Goal: Task Accomplishment & Management: Use online tool/utility

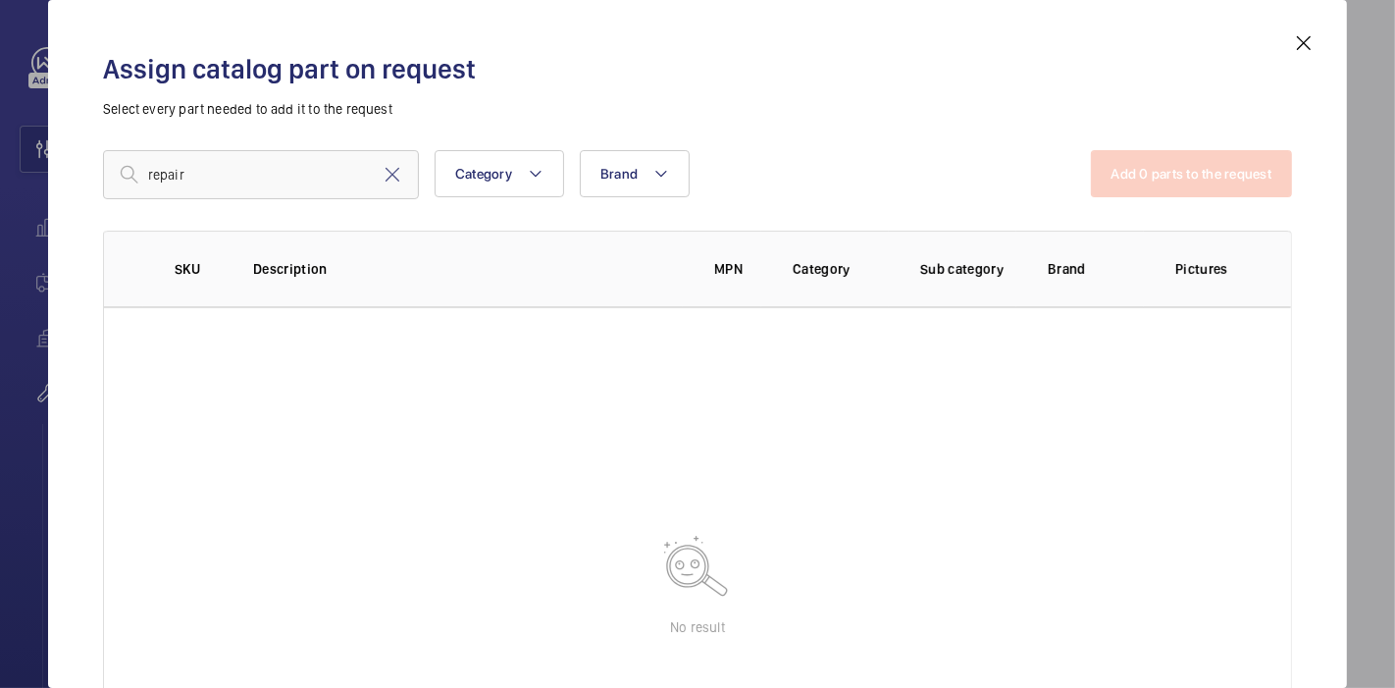
scroll to position [81, 0]
type input "r"
click at [1301, 51] on mat-icon at bounding box center [1304, 43] width 24 height 24
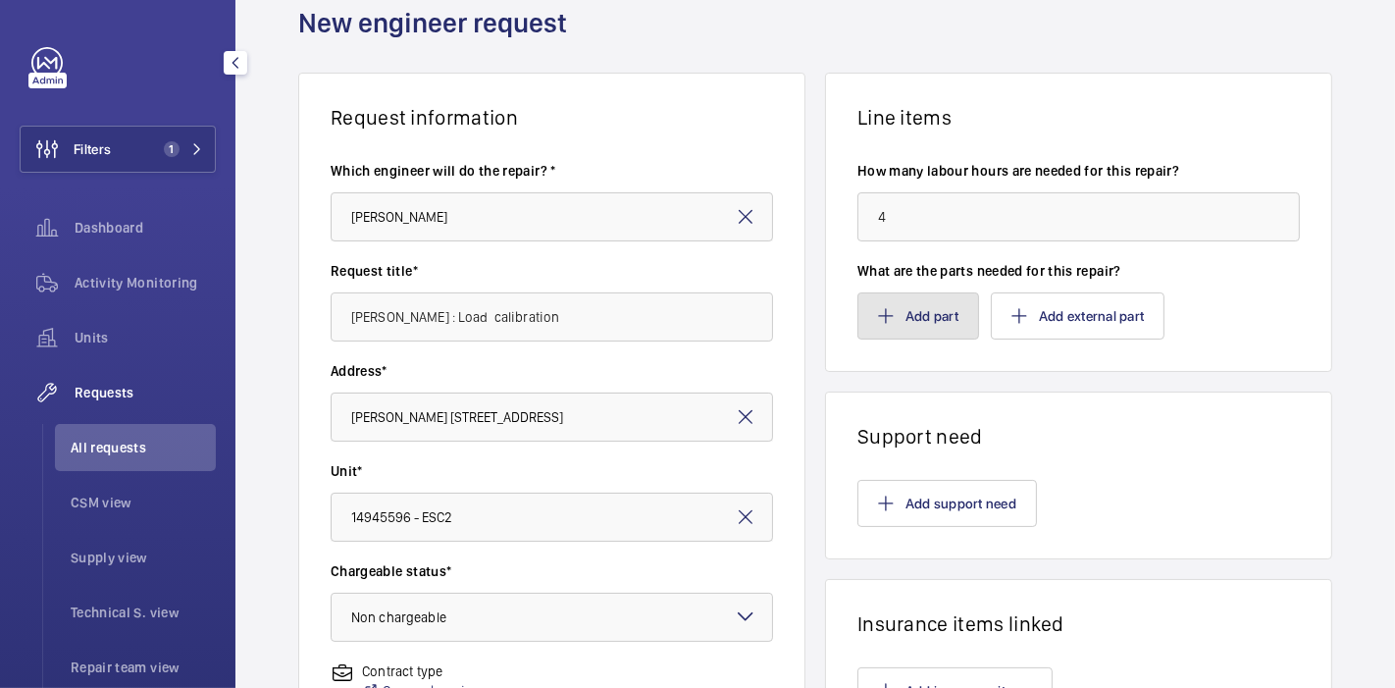
click at [919, 296] on button "Add part" at bounding box center [918, 315] width 122 height 47
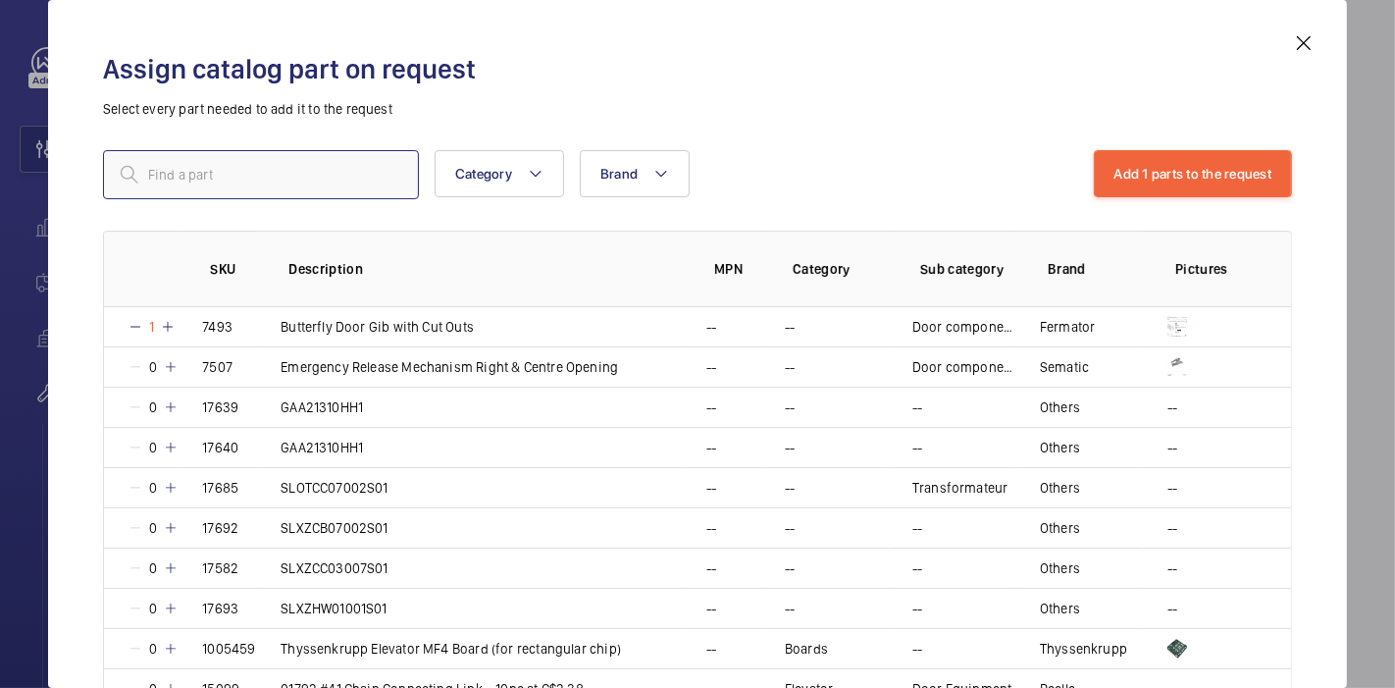
click at [225, 176] on input "text" at bounding box center [261, 174] width 316 height 49
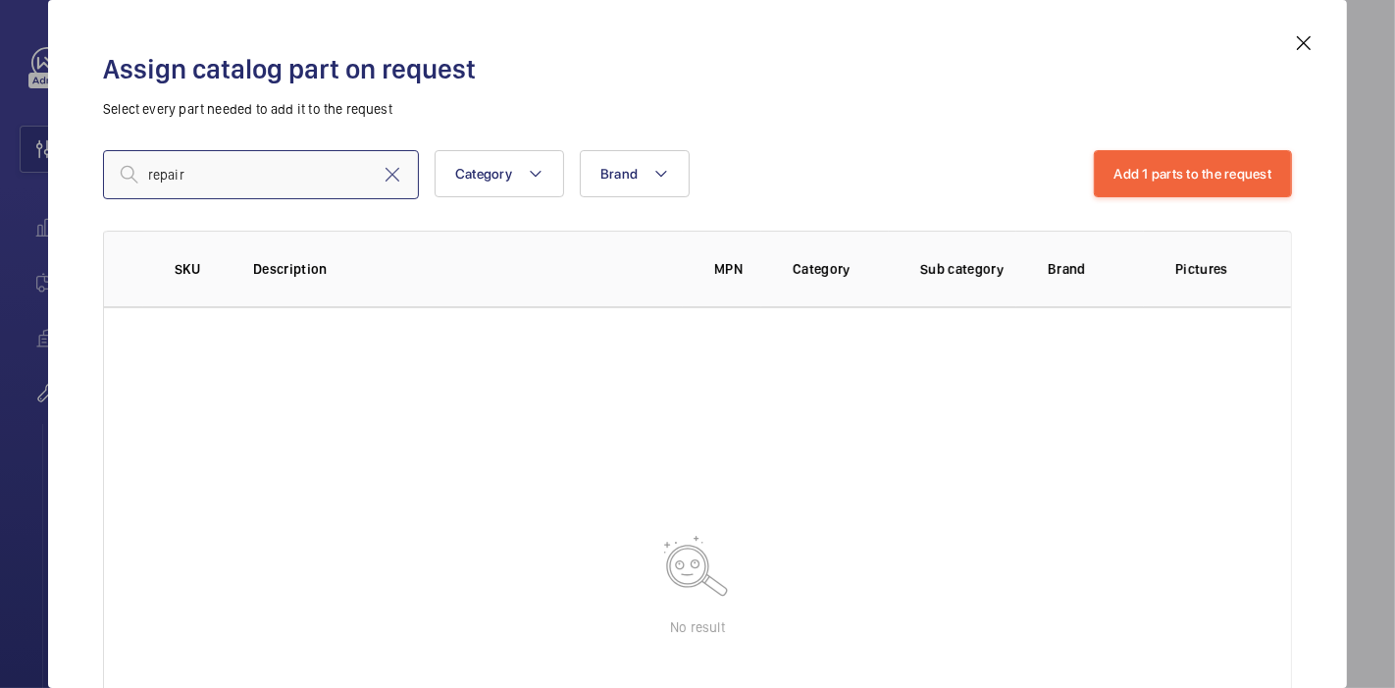
type input "repair"
